Goal: Task Accomplishment & Management: Use online tool/utility

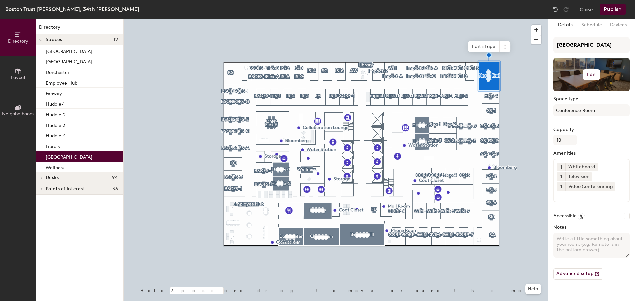
click at [591, 75] on h6 "Edit" at bounding box center [591, 74] width 9 height 5
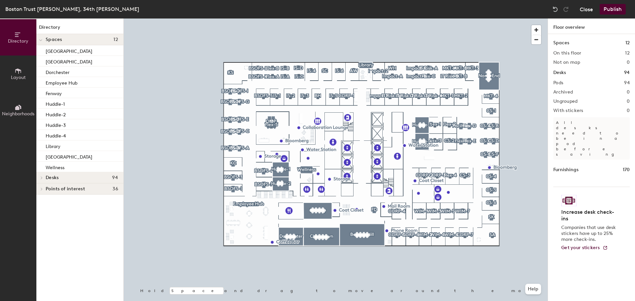
click at [586, 14] on button "Close" at bounding box center [586, 9] width 13 height 11
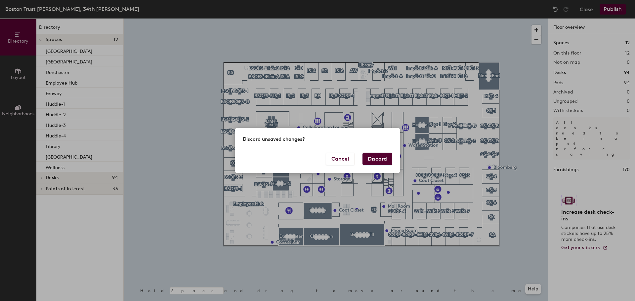
click at [378, 157] on button "Discard" at bounding box center [377, 159] width 30 height 13
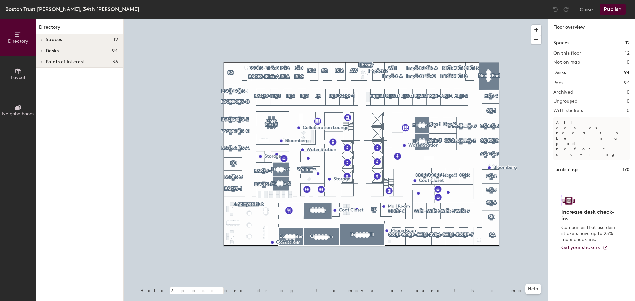
click at [345, 19] on div at bounding box center [336, 19] width 424 height 0
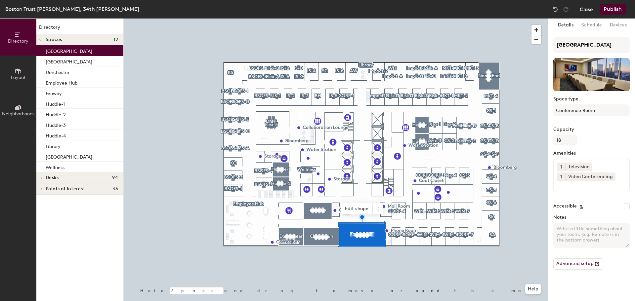
click at [582, 9] on button "Close" at bounding box center [586, 9] width 13 height 11
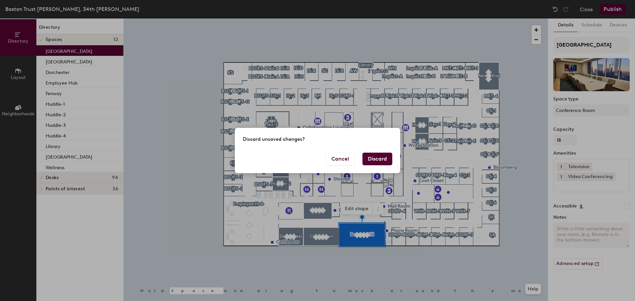
click at [375, 161] on button "Discard" at bounding box center [377, 159] width 30 height 13
